Goal: Task Accomplishment & Management: Manage account settings

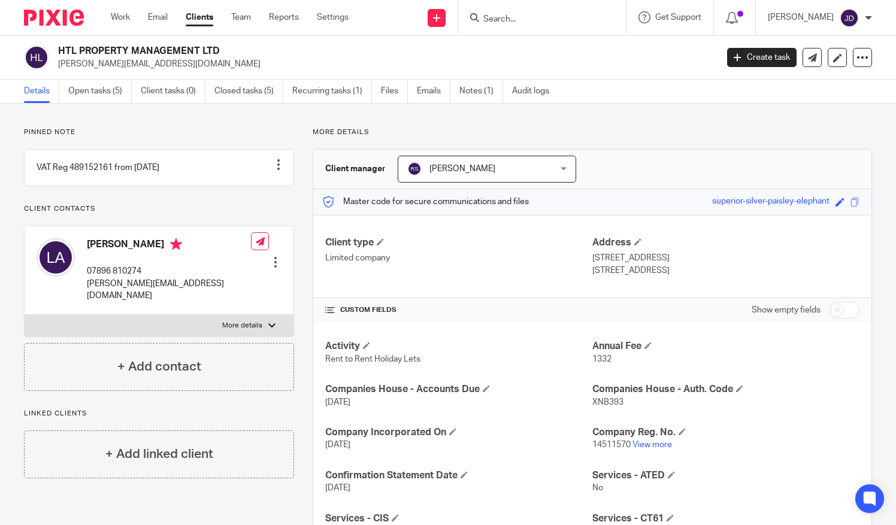
click at [492, 17] on input "Search" at bounding box center [536, 19] width 108 height 11
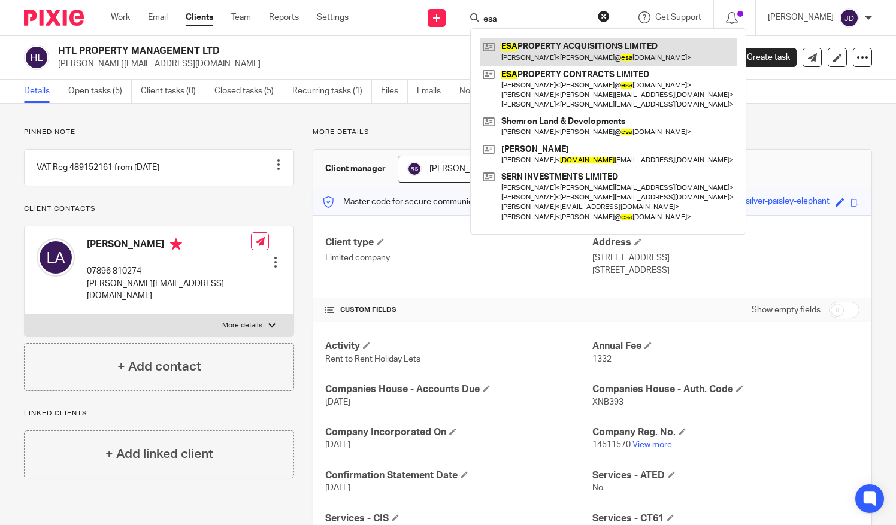
type input "esa"
click at [557, 54] on link at bounding box center [607, 52] width 257 height 28
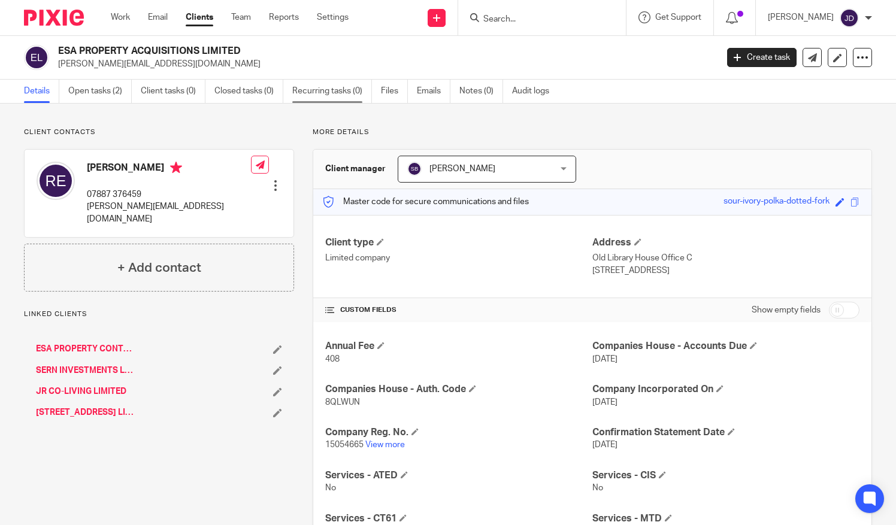
click at [324, 89] on link "Recurring tasks (0)" at bounding box center [332, 91] width 80 height 23
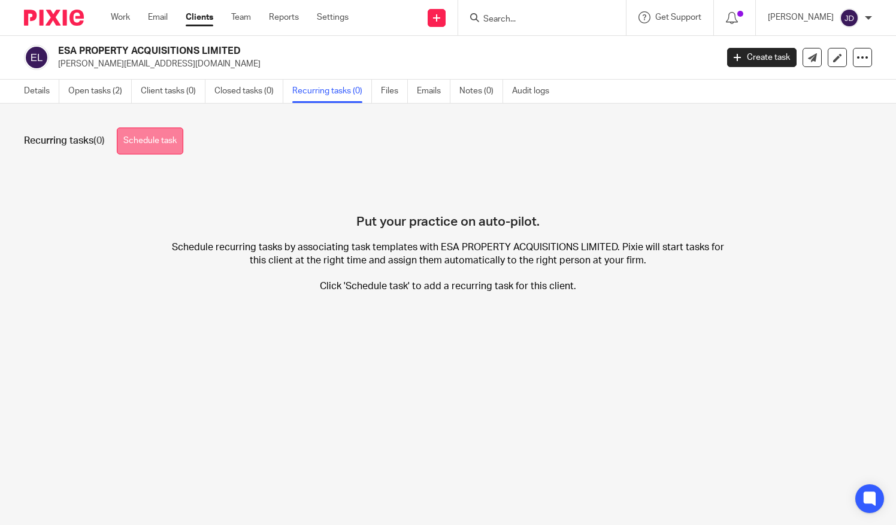
click at [157, 138] on link "Schedule task" at bounding box center [150, 141] width 66 height 27
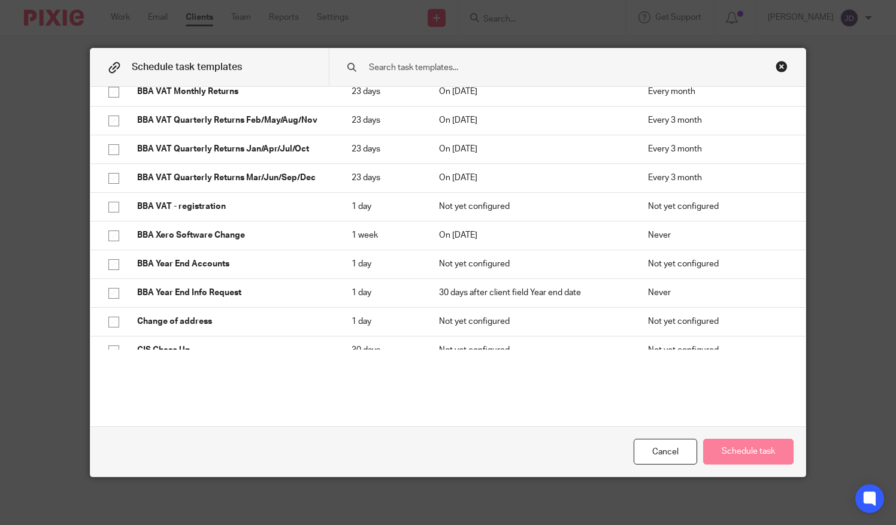
scroll to position [2095, 0]
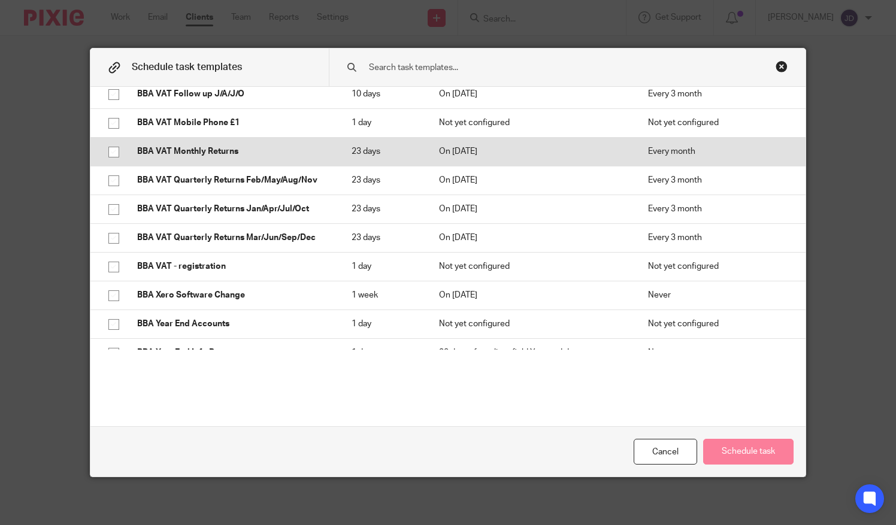
click at [110, 148] on input "checkbox" at bounding box center [113, 152] width 23 height 23
checkbox input "true"
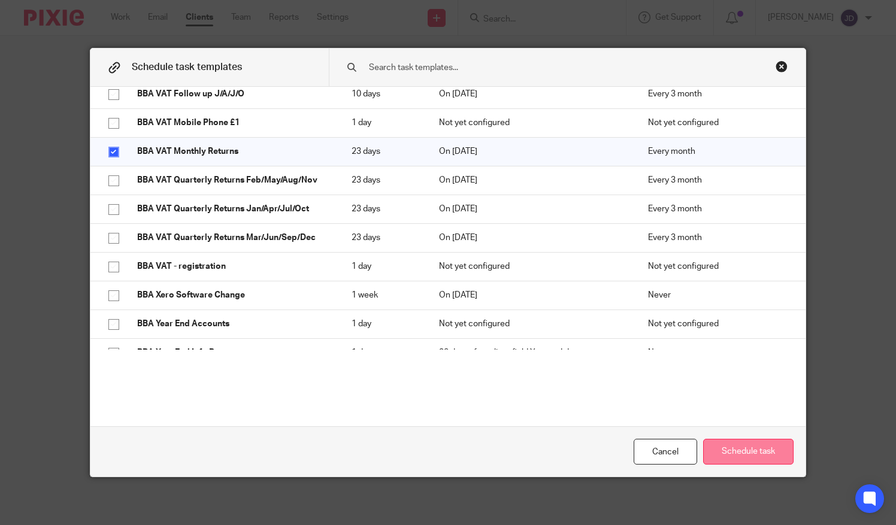
click at [735, 450] on button "Schedule task" at bounding box center [748, 452] width 90 height 26
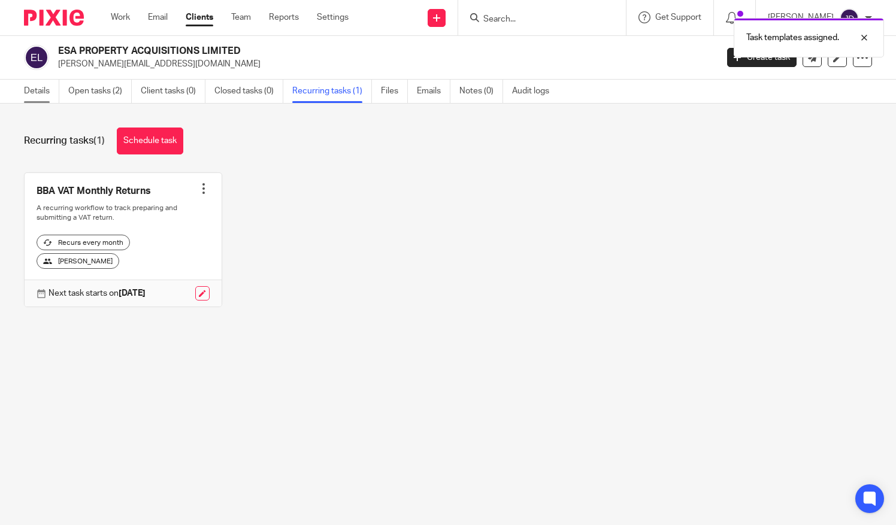
click at [36, 89] on link "Details" at bounding box center [41, 91] width 35 height 23
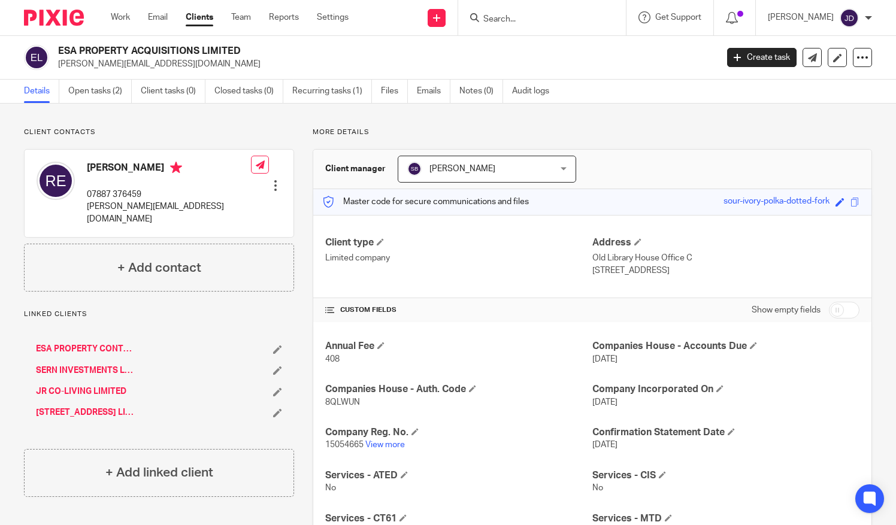
click at [494, 17] on input "Search" at bounding box center [536, 19] width 108 height 11
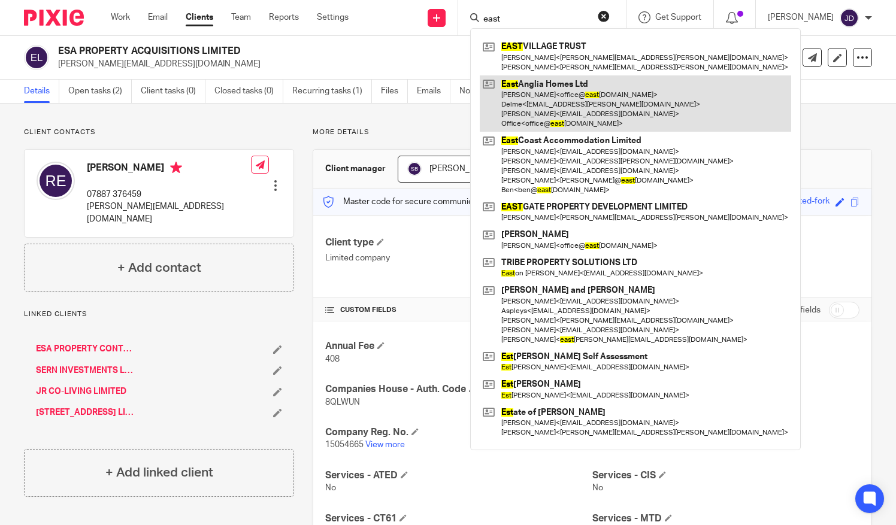
type input "east"
click at [560, 90] on link at bounding box center [634, 103] width 311 height 57
